Goal: Find specific page/section: Find specific page/section

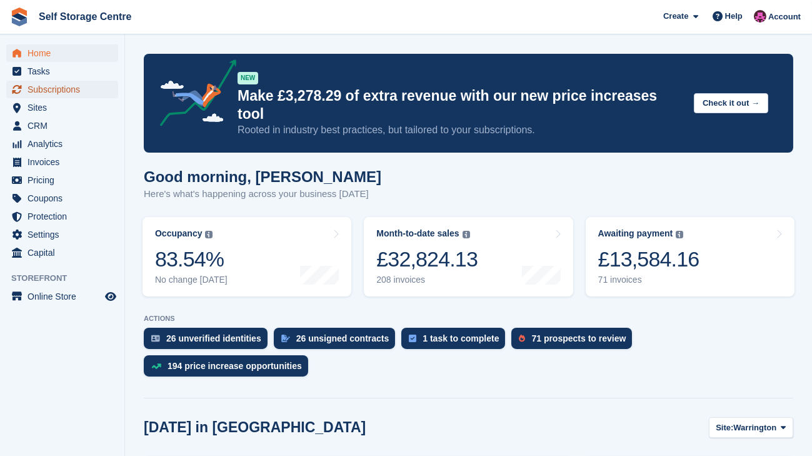
click at [68, 91] on span "Subscriptions" at bounding box center [65, 90] width 75 height 18
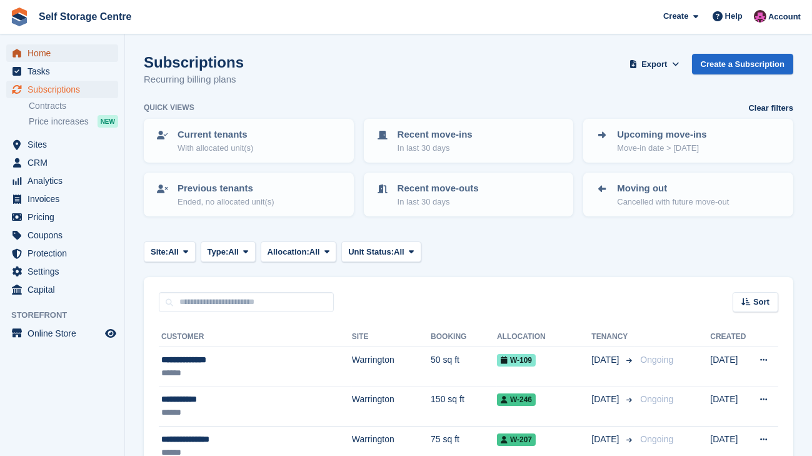
click at [84, 53] on span "Home" at bounding box center [65, 53] width 75 height 18
